Goal: Use online tool/utility: Utilize a website feature to perform a specific function

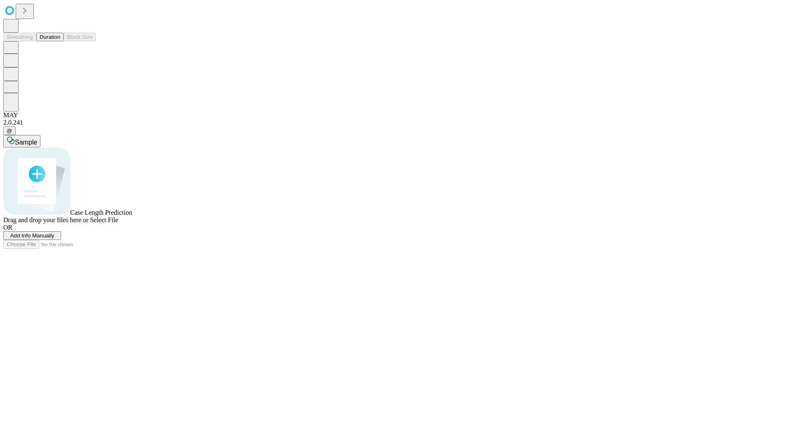
click at [60, 41] on button "Duration" at bounding box center [49, 37] width 27 height 9
click at [118, 223] on span "Select File" at bounding box center [104, 219] width 28 height 7
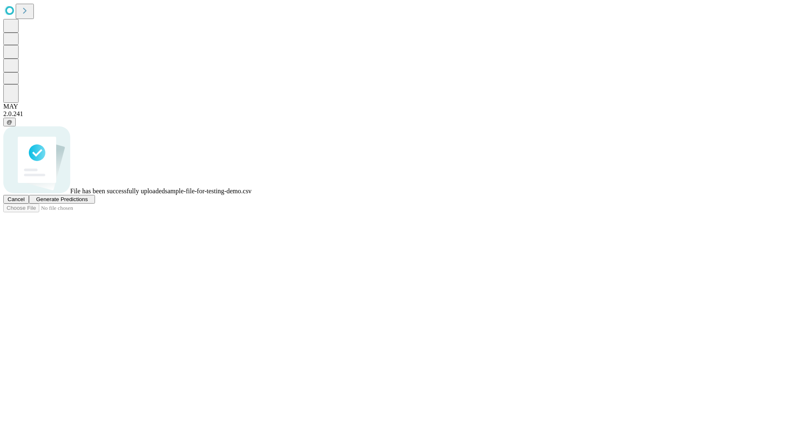
click at [88, 202] on span "Generate Predictions" at bounding box center [62, 199] width 52 height 6
